Goal: Check status: Check status

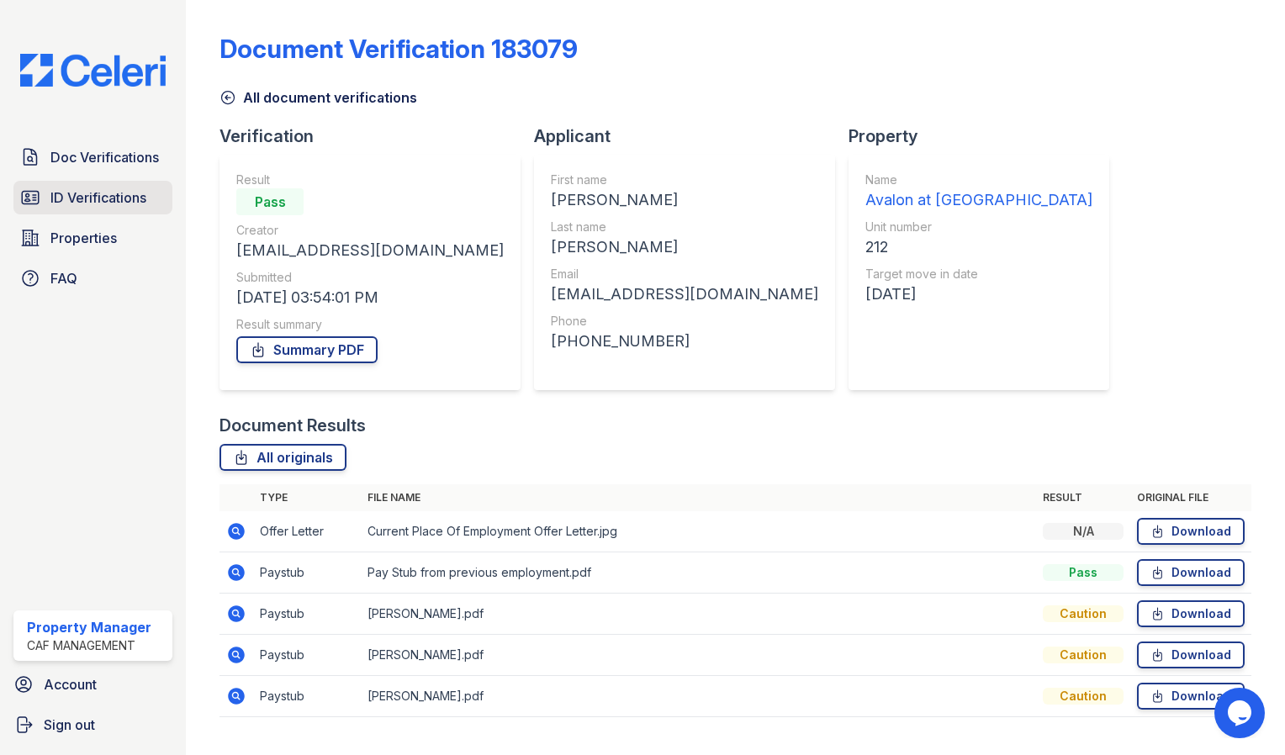
click at [86, 196] on span "ID Verifications" at bounding box center [98, 198] width 96 height 20
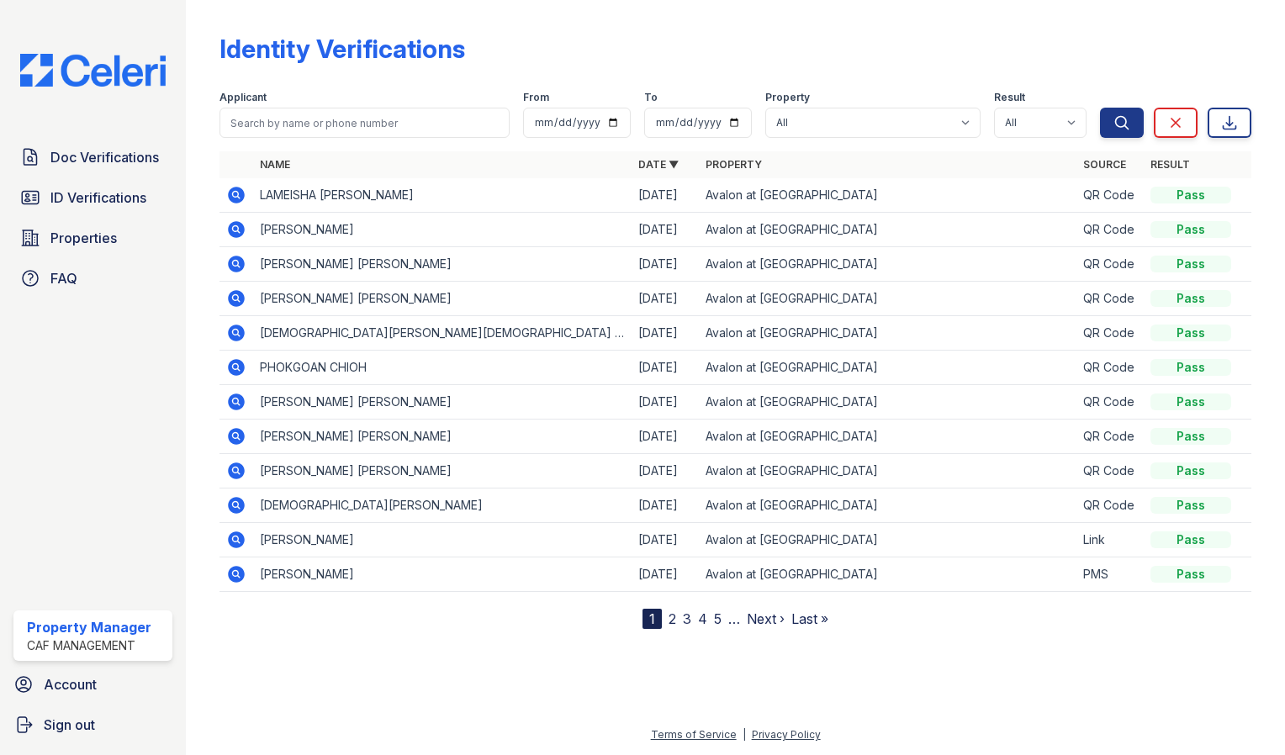
click at [669, 616] on link "2" at bounding box center [673, 619] width 8 height 17
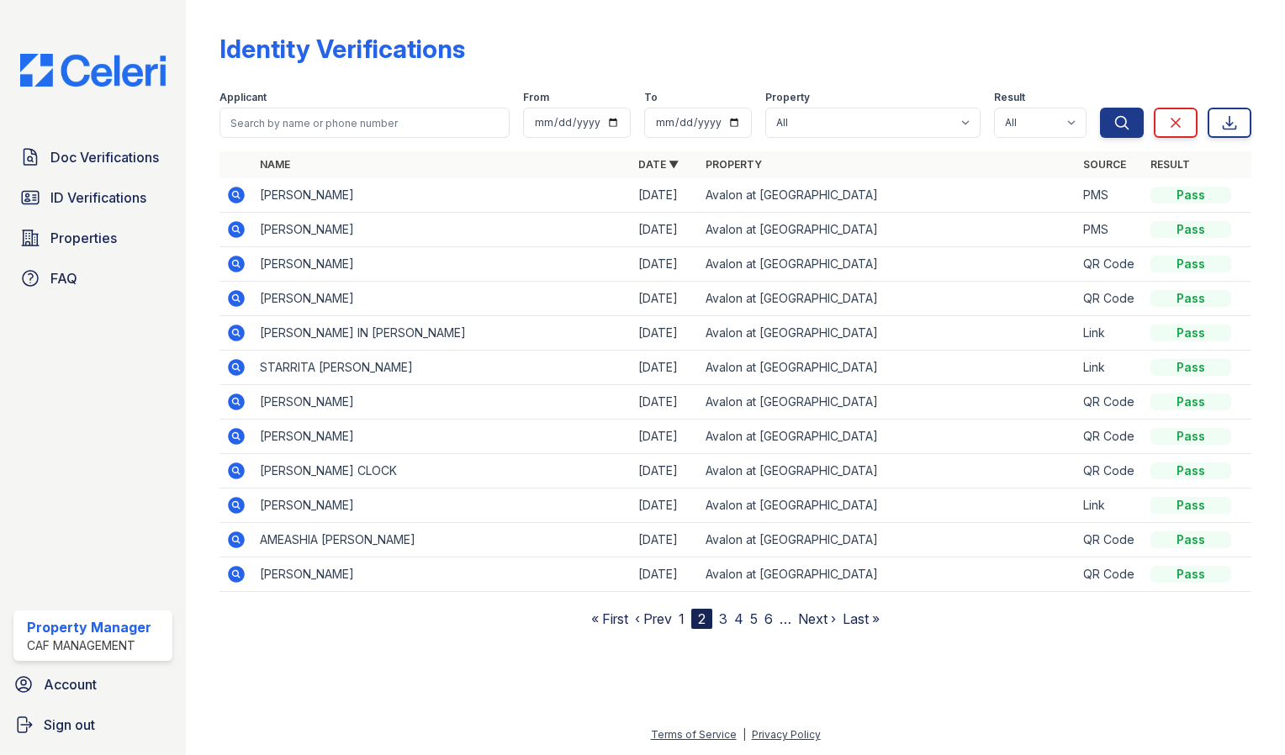
click at [235, 506] on icon at bounding box center [236, 505] width 17 height 17
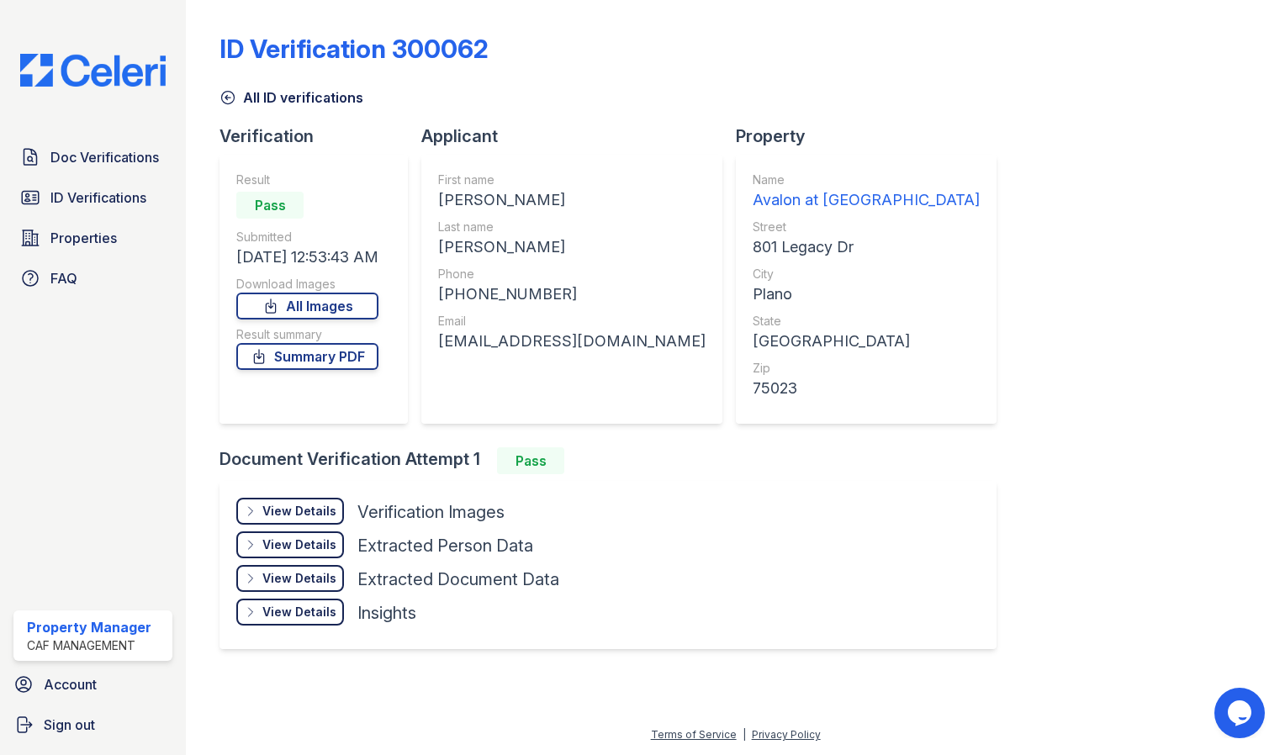
click at [322, 508] on div "View Details" at bounding box center [299, 511] width 74 height 17
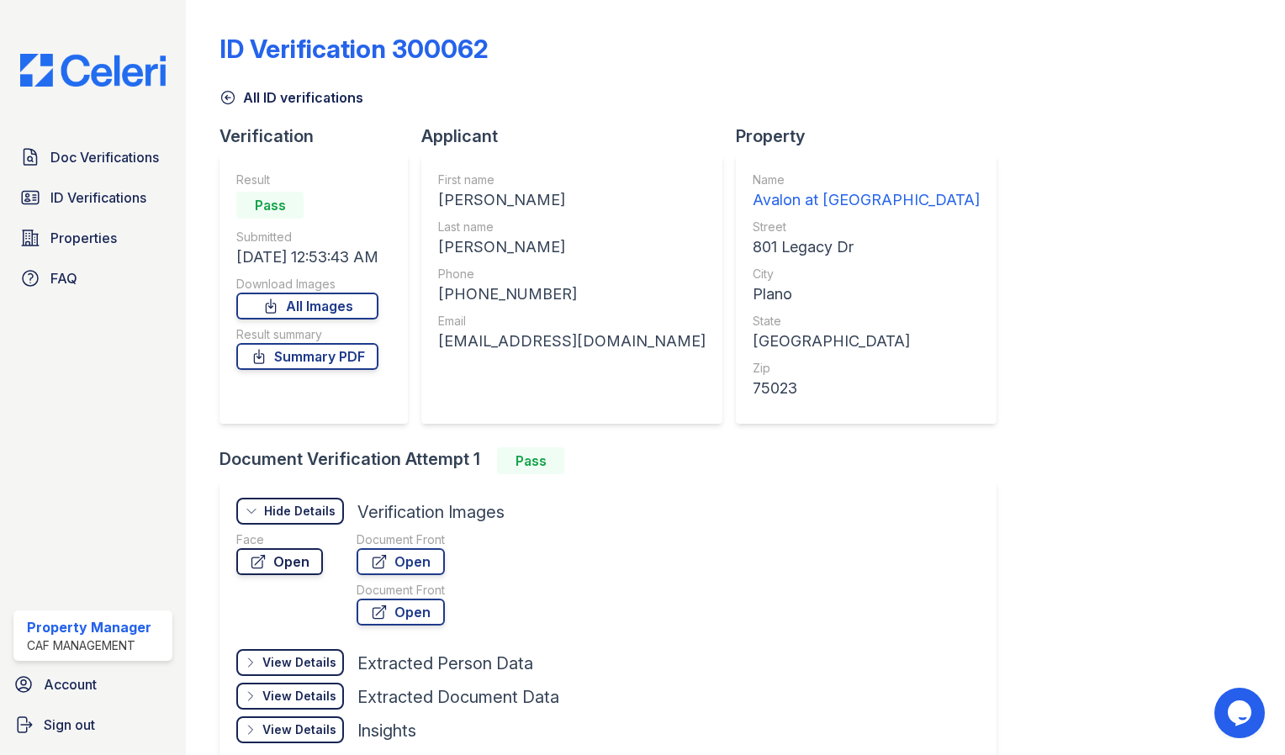
click at [299, 558] on link "Open" at bounding box center [279, 561] width 87 height 27
click at [297, 563] on link "Open" at bounding box center [279, 561] width 87 height 27
click at [407, 564] on link "Open" at bounding box center [401, 561] width 88 height 27
